Goal: Information Seeking & Learning: Learn about a topic

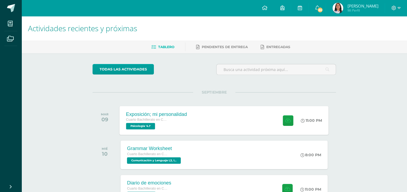
click at [140, 127] on span "Psicología '4.1'" at bounding box center [140, 126] width 29 height 6
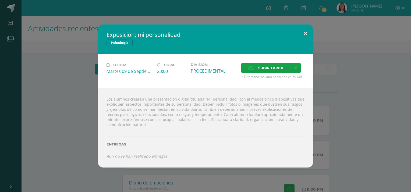
click at [304, 34] on button at bounding box center [305, 33] width 15 height 18
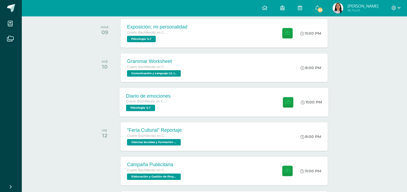
scroll to position [88, 0]
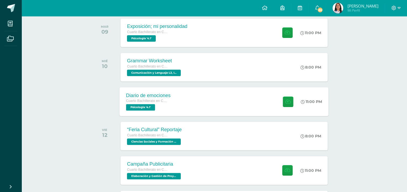
click at [148, 109] on span "Psicología '4.1'" at bounding box center [140, 107] width 29 height 6
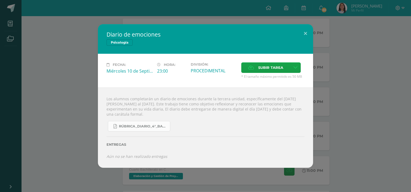
click at [150, 126] on span "RÚBRICA_DIARIO_4°_BACHI.pdf" at bounding box center [143, 126] width 48 height 4
click at [69, 68] on div "Diario de emociones Psicología Fecha: [DATE] Hora: 23:00 División: Subir tarea" at bounding box center [205, 95] width 407 height 143
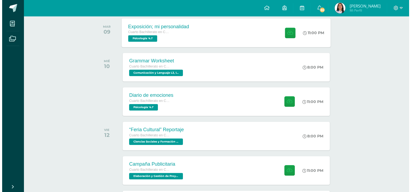
scroll to position [87, 0]
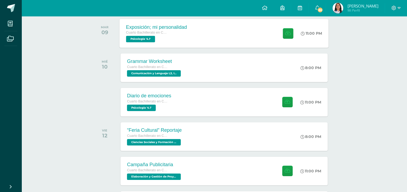
click at [134, 32] on span "Cuarto Bachillerato en Ciencias y Letras" at bounding box center [146, 33] width 41 height 4
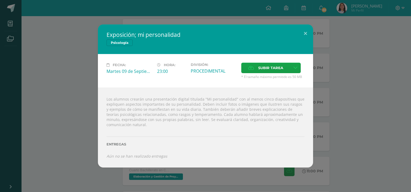
click at [87, 62] on div "Exposición; mi personalidad Psicología Fecha: [DATE] Hora: 23:00 División: Canc…" at bounding box center [205, 95] width 407 height 143
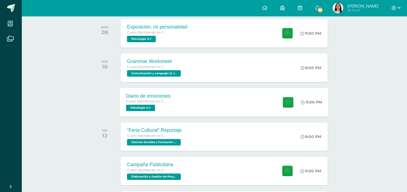
click at [132, 107] on span "Psicología '4.1'" at bounding box center [140, 108] width 29 height 6
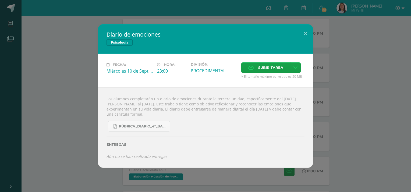
click at [72, 84] on div "Diario de emociones Psicología Fecha: [DATE] Hora: 23:00 División: Subir tarea" at bounding box center [205, 95] width 407 height 143
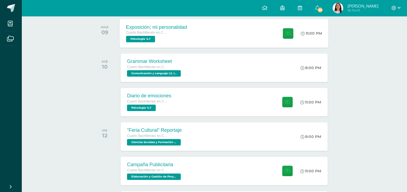
click at [147, 37] on span "Psicología '4.1'" at bounding box center [140, 39] width 29 height 6
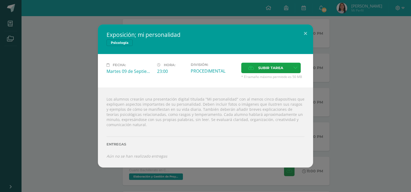
drag, startPoint x: 105, startPoint y: 98, endPoint x: 124, endPoint y: 127, distance: 34.4
click at [124, 127] on div "Los alumnos crearán una presentación digital titulada "Mi personalidad" con al …" at bounding box center [205, 128] width 215 height 80
copy div "Los alumnos crearán una presentación digital titulada "Mi personalidad" con al …"
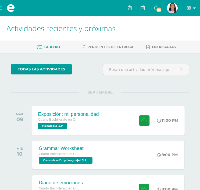
click at [59, 134] on div "Exposición; mi personalidad Cuarto Bachillerato en Ciencias y Letras Psicología…" at bounding box center [68, 120] width 74 height 29
